Goal: Information Seeking & Learning: Learn about a topic

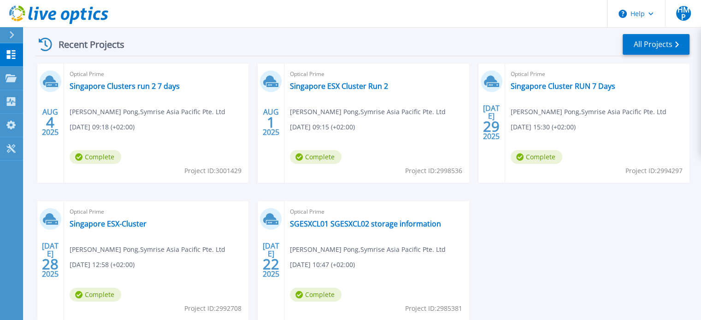
scroll to position [184, 0]
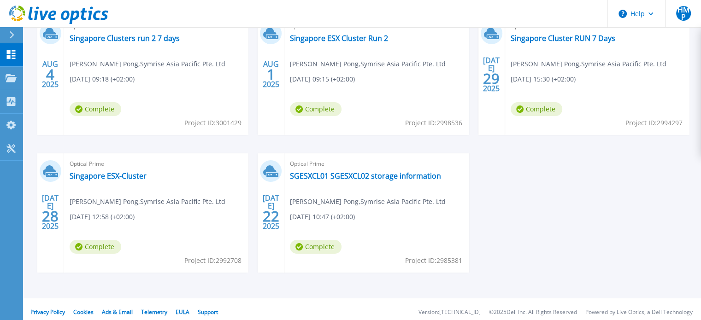
click at [162, 66] on span "Hui Meng Pong , Symrise Asia Pacific Pte. Ltd" at bounding box center [148, 64] width 156 height 10
click at [164, 36] on link "Singapore Clusters run 2 7 days" at bounding box center [125, 38] width 110 height 9
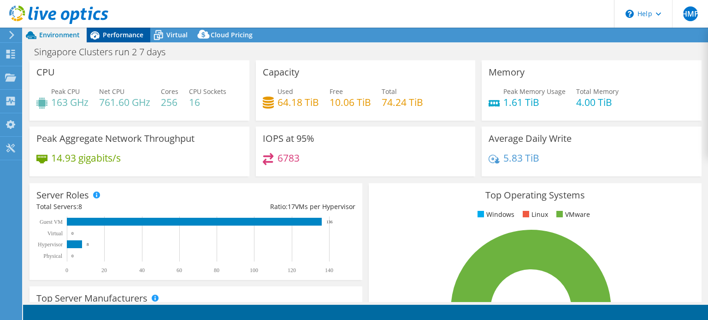
click at [125, 32] on span "Performance" at bounding box center [123, 34] width 41 height 9
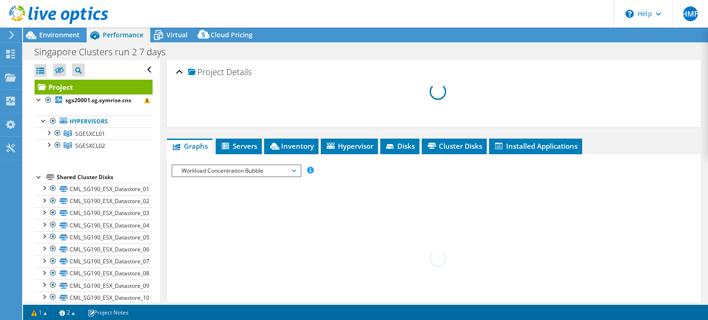
select select "USD"
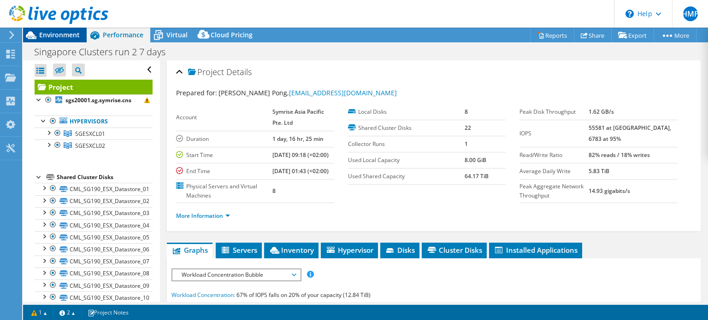
click at [63, 31] on span "Environment" at bounding box center [59, 34] width 41 height 9
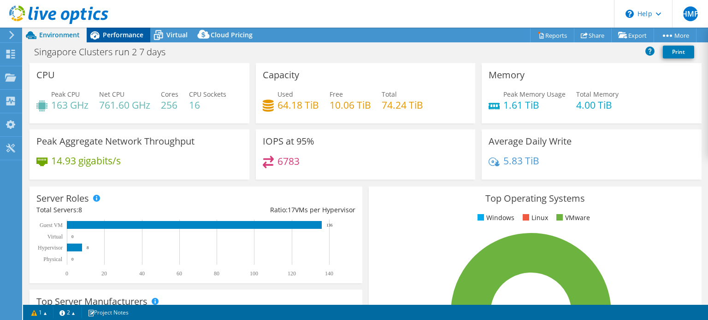
click at [111, 34] on span "Performance" at bounding box center [123, 34] width 41 height 9
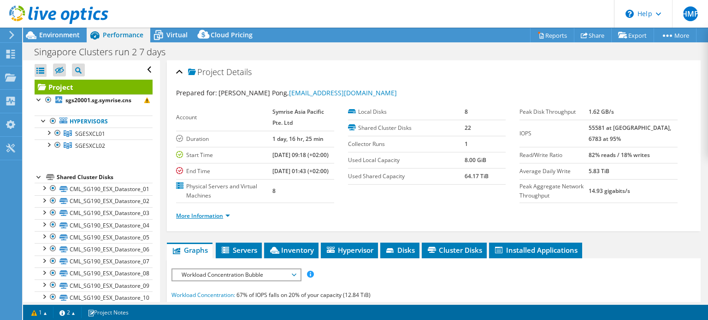
click at [203, 220] on link "More Information" at bounding box center [203, 216] width 54 height 8
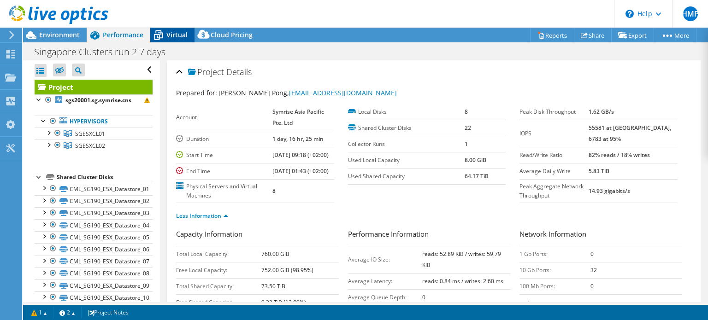
click at [174, 35] on span "Virtual" at bounding box center [176, 34] width 21 height 9
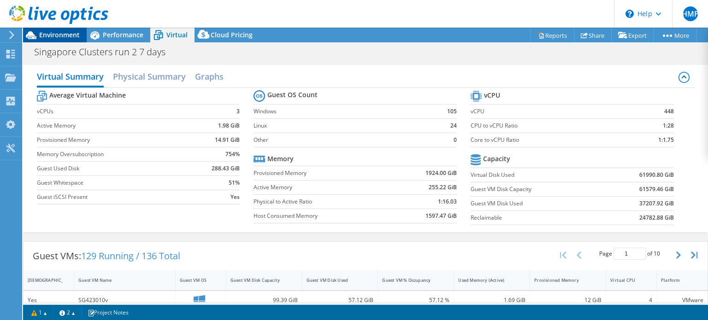
click at [58, 35] on span "Environment" at bounding box center [59, 34] width 41 height 9
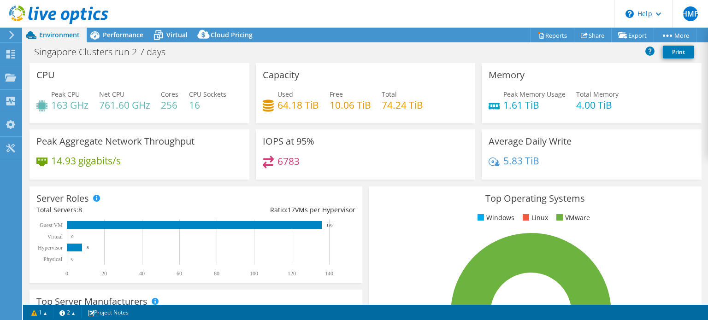
click at [7, 36] on div at bounding box center [10, 35] width 10 height 8
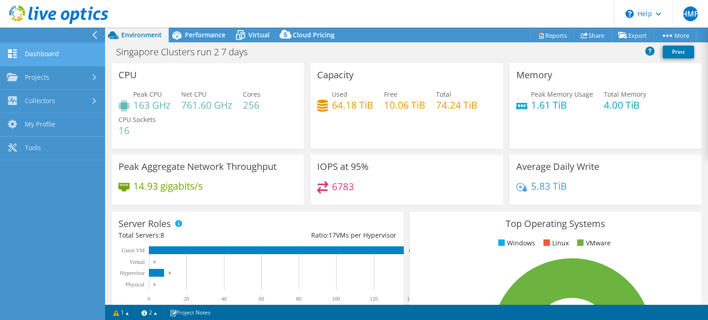
click at [40, 53] on link "Dashboard" at bounding box center [52, 54] width 105 height 23
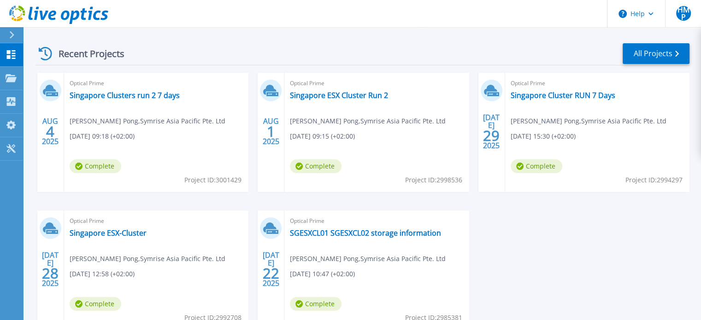
scroll to position [138, 0]
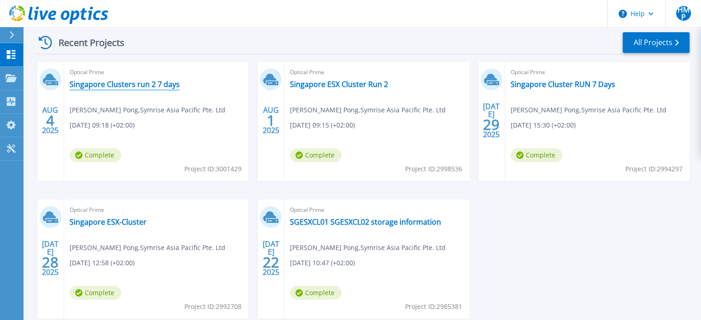
click at [143, 83] on link "Singapore Clusters run 2 7 days" at bounding box center [125, 84] width 110 height 9
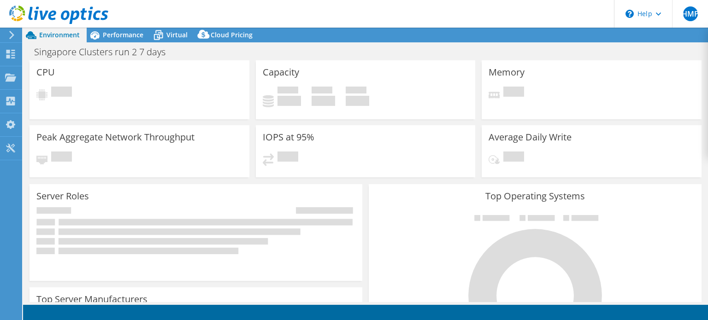
select select "USD"
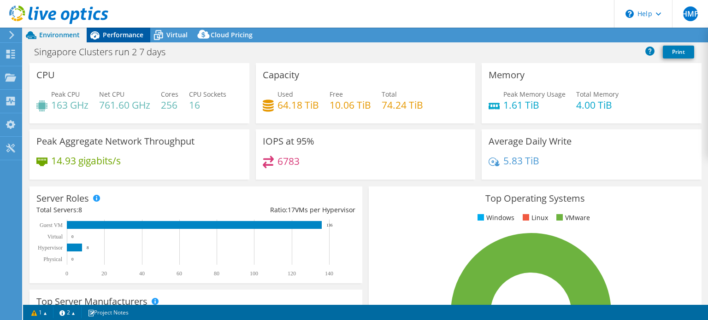
click at [127, 36] on span "Performance" at bounding box center [123, 34] width 41 height 9
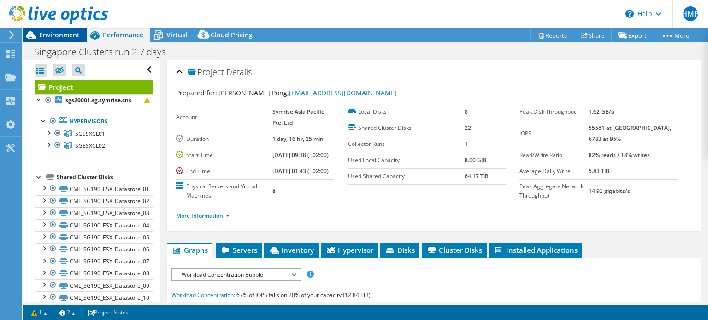
click at [72, 31] on span "Environment" at bounding box center [59, 34] width 41 height 9
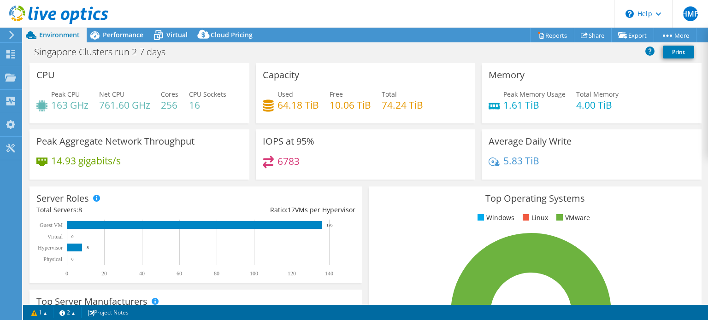
click at [13, 35] on use at bounding box center [11, 35] width 5 height 8
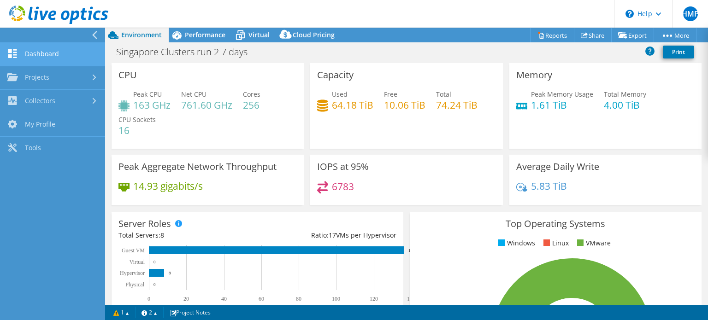
click at [48, 51] on link "Dashboard" at bounding box center [52, 54] width 105 height 23
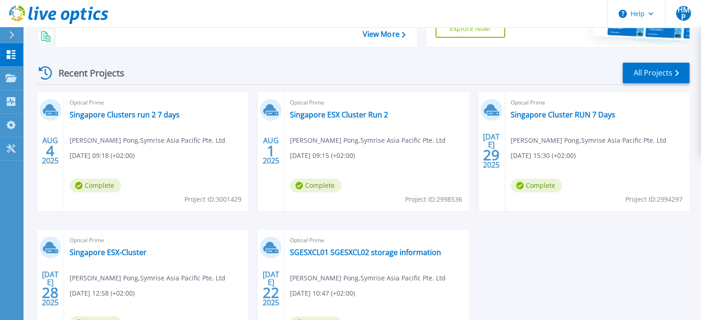
scroll to position [138, 0]
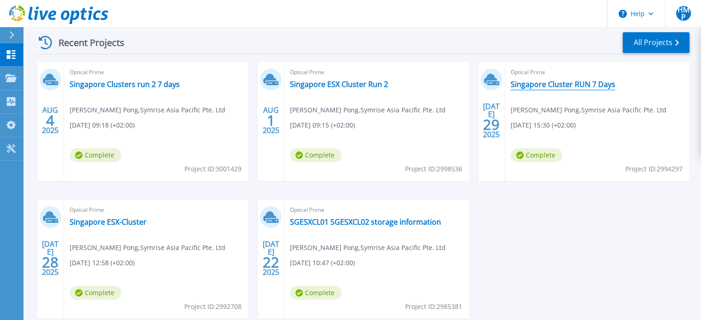
click at [559, 87] on link "Singapore Cluster RUN 7 Days" at bounding box center [562, 84] width 105 height 9
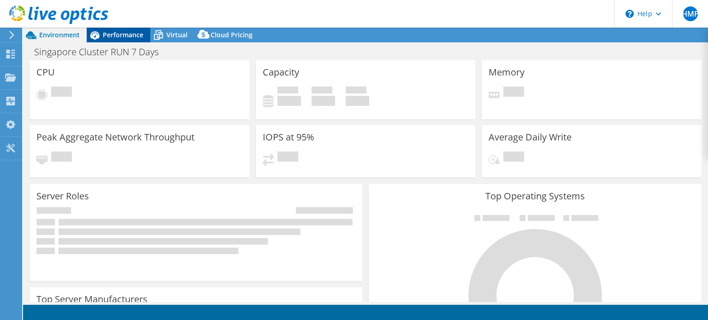
click at [120, 35] on span "Performance" at bounding box center [123, 34] width 41 height 9
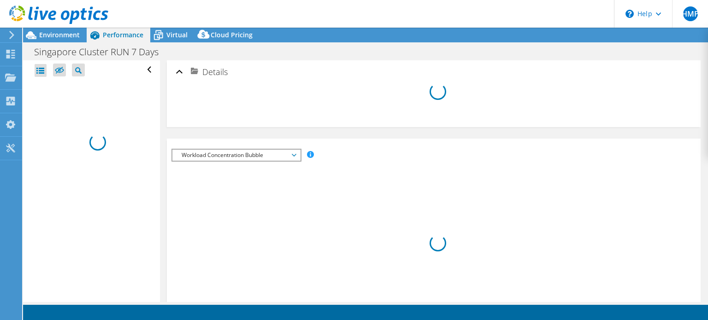
select select "USD"
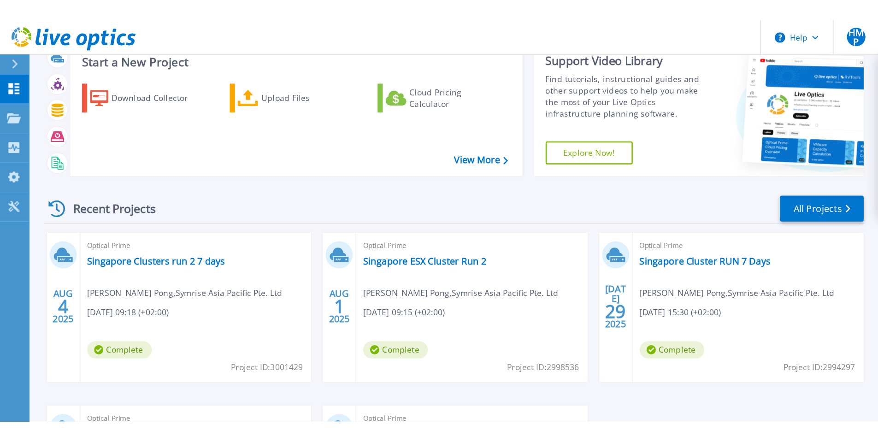
scroll to position [46, 0]
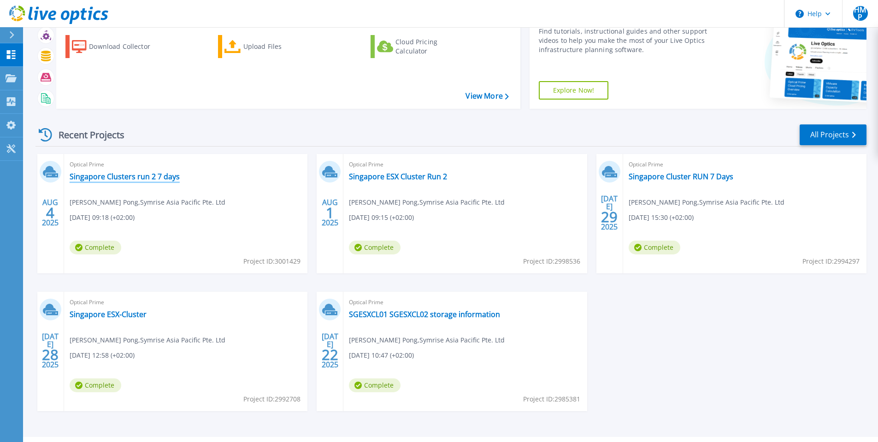
click at [128, 177] on link "Singapore Clusters run 2 7 days" at bounding box center [125, 176] width 110 height 9
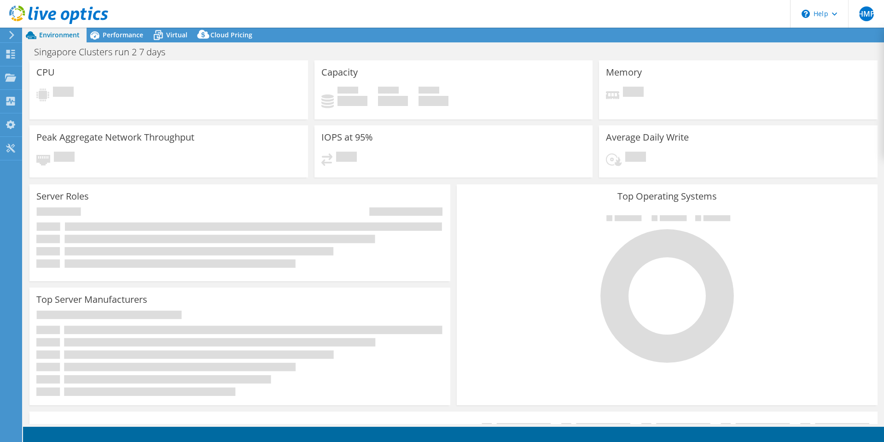
select select "USD"
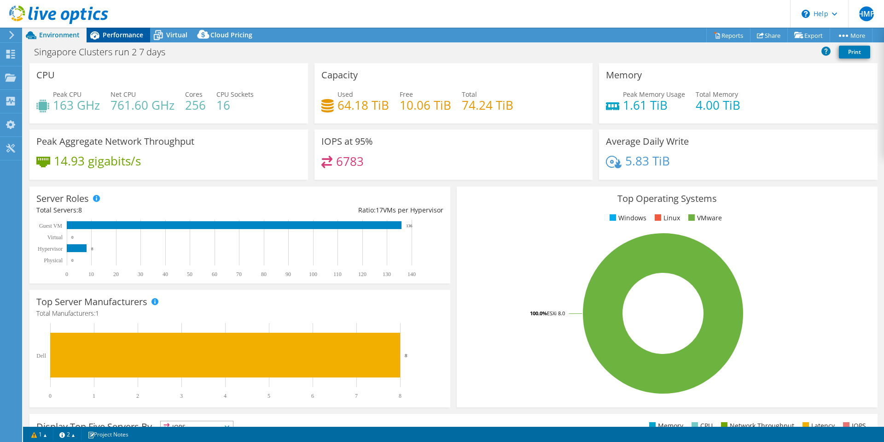
click at [116, 32] on span "Performance" at bounding box center [123, 34] width 41 height 9
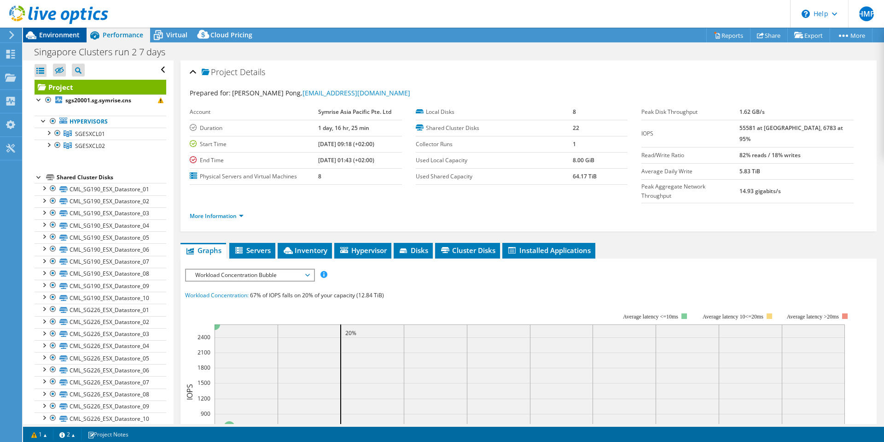
click at [71, 35] on span "Environment" at bounding box center [59, 34] width 41 height 9
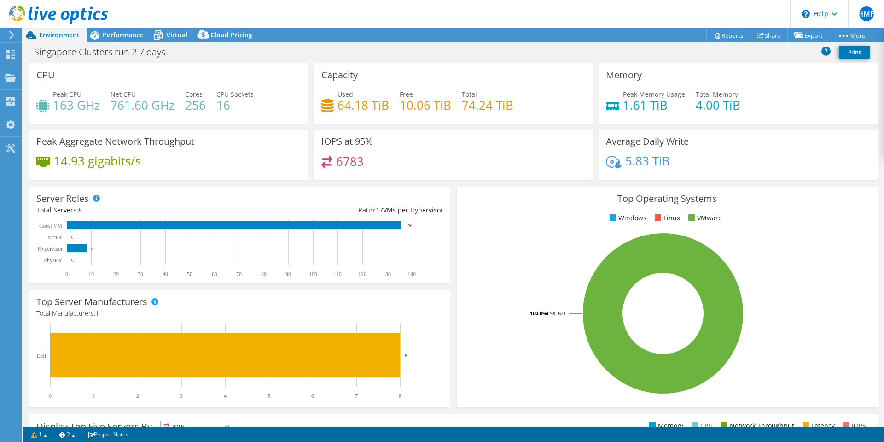
click at [13, 36] on icon at bounding box center [11, 35] width 7 height 8
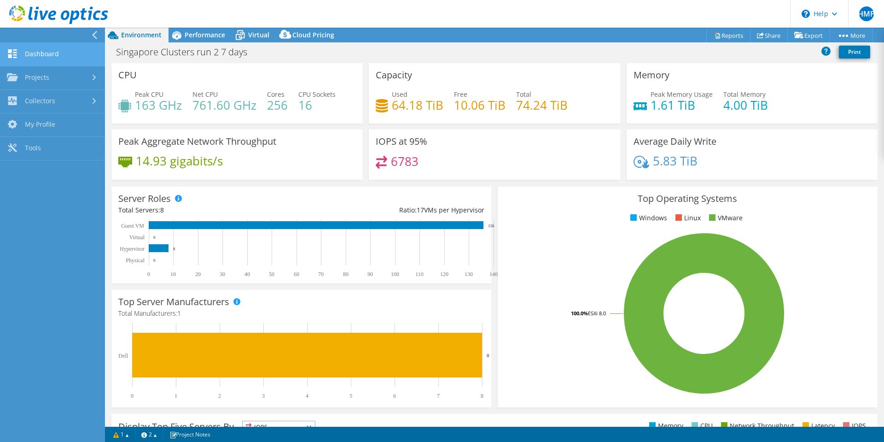
click at [43, 48] on link "Dashboard" at bounding box center [52, 54] width 105 height 23
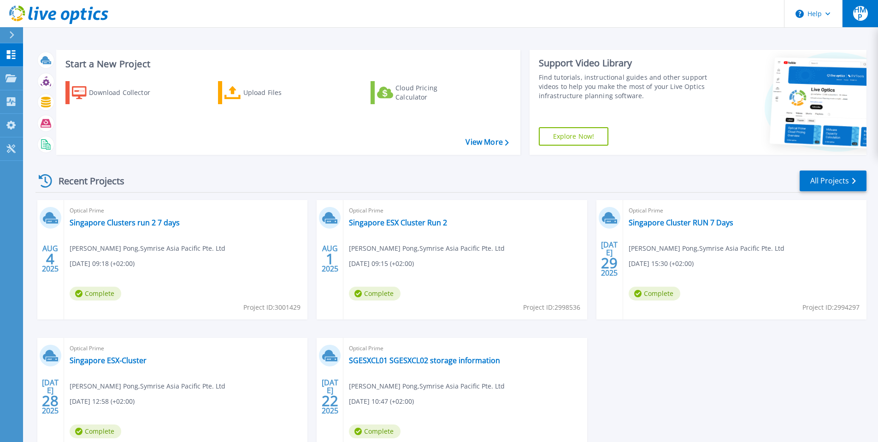
click at [873, 11] on button "HMP" at bounding box center [860, 13] width 36 height 27
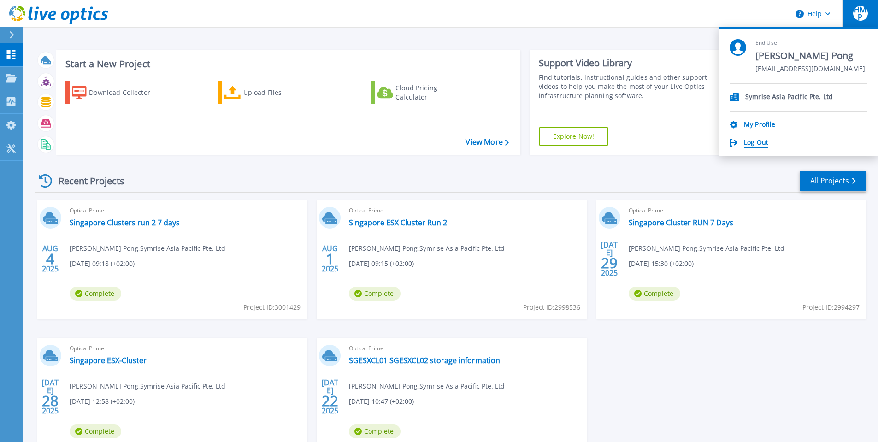
click at [753, 143] on link "Log Out" at bounding box center [756, 143] width 24 height 9
